Goal: Task Accomplishment & Management: Use online tool/utility

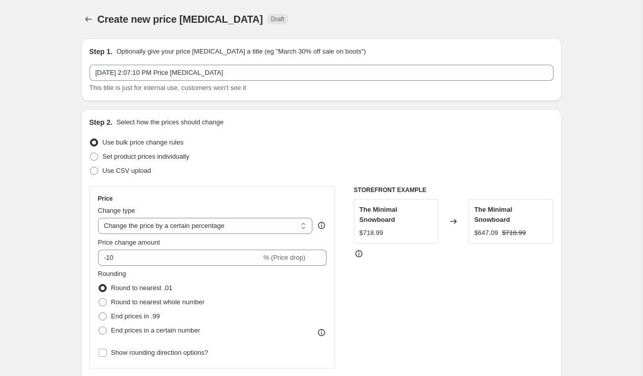
select select "percentage"
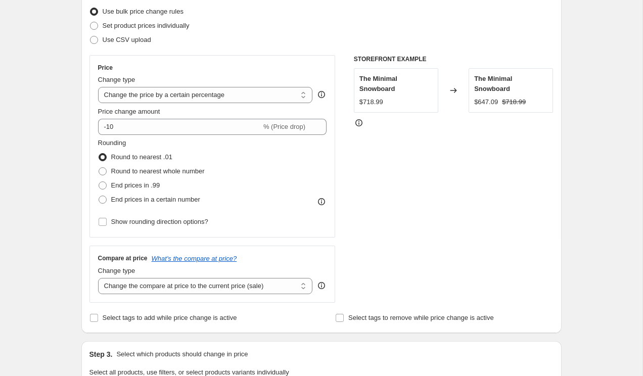
click at [102, 171] on span at bounding box center [103, 171] width 8 height 8
click at [99, 168] on input "Round to nearest whole number" at bounding box center [99, 167] width 1 height 1
radio input "true"
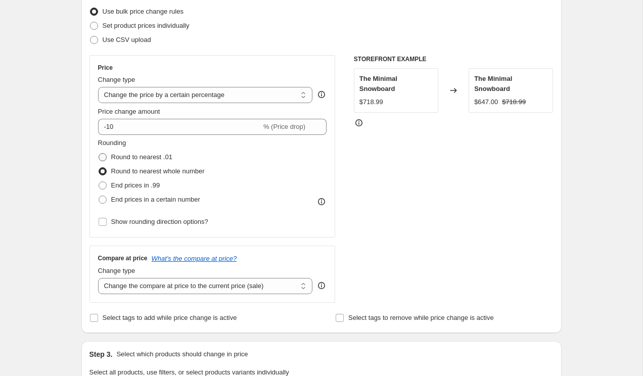
click at [103, 161] on span at bounding box center [102, 157] width 9 height 9
click at [99, 154] on input "Round to nearest .01" at bounding box center [99, 153] width 1 height 1
radio input "true"
click at [73, 169] on div "Step 1. Optionally give your price [MEDICAL_DATA] a title (eg "March 30% off sa…" at bounding box center [317, 383] width 488 height 968
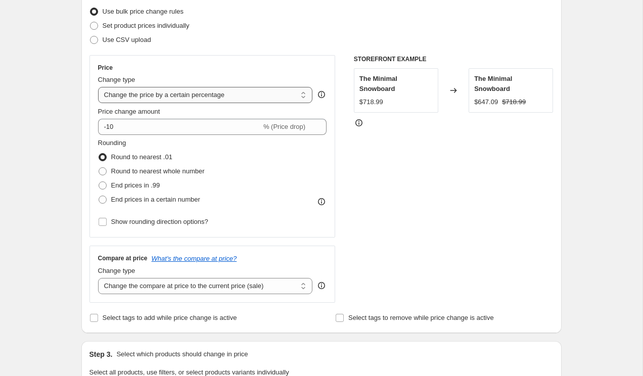
click at [164, 94] on select "Change the price to a certain amount Change the price by a certain amount Chang…" at bounding box center [205, 95] width 215 height 16
click at [210, 90] on select "Change the price to a certain amount Change the price by a certain amount Chang…" at bounding box center [205, 95] width 215 height 16
click at [128, 184] on span "End prices in .99" at bounding box center [135, 185] width 49 height 8
click at [99, 182] on input "End prices in .99" at bounding box center [99, 181] width 1 height 1
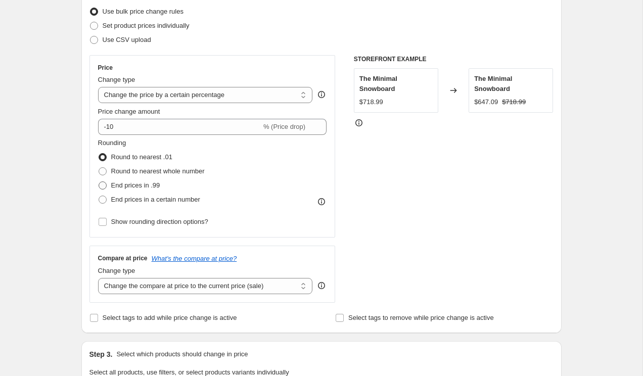
radio input "true"
click at [125, 155] on span "Round to nearest .01" at bounding box center [141, 157] width 61 height 8
click at [99, 154] on input "Round to nearest .01" at bounding box center [99, 153] width 1 height 1
radio input "true"
click at [130, 183] on span "End prices in .99" at bounding box center [135, 185] width 49 height 8
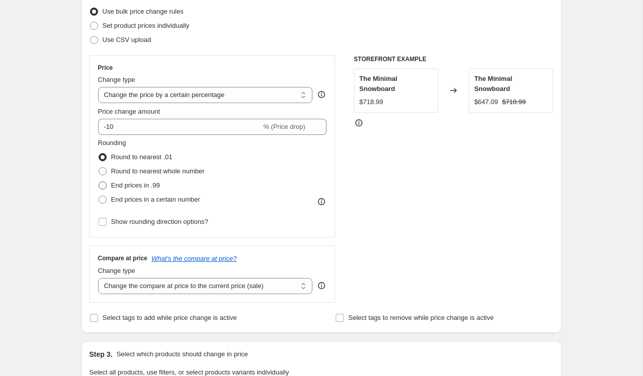
click at [99, 182] on input "End prices in .99" at bounding box center [99, 181] width 1 height 1
radio input "true"
click at [342, 124] on div "Price Change type Change the price to a certain amount Change the price by a ce…" at bounding box center [321, 179] width 464 height 248
